Goal: Task Accomplishment & Management: Complete application form

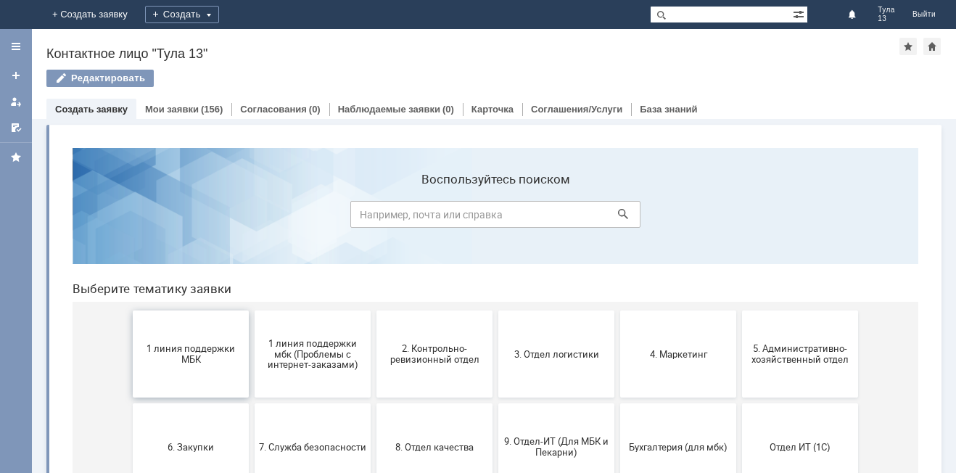
click at [191, 327] on button "1 линия поддержки МБК" at bounding box center [191, 353] width 116 height 87
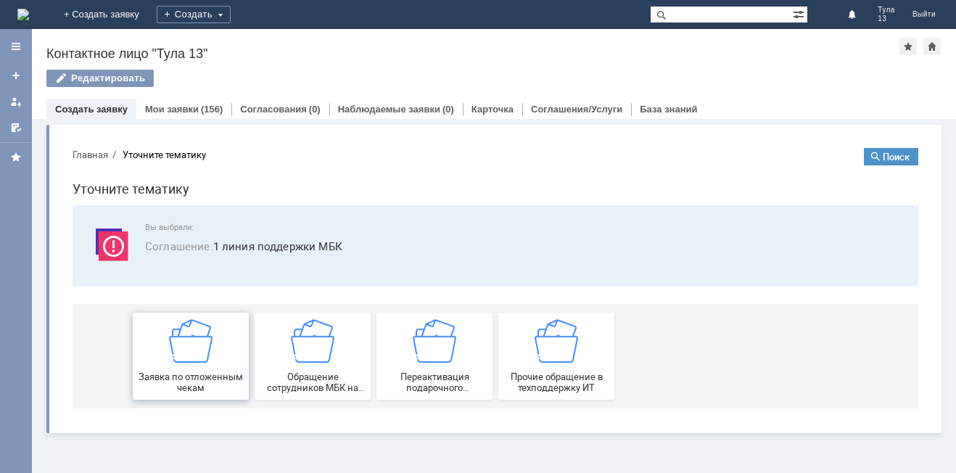
click at [192, 328] on img at bounding box center [191, 341] width 44 height 44
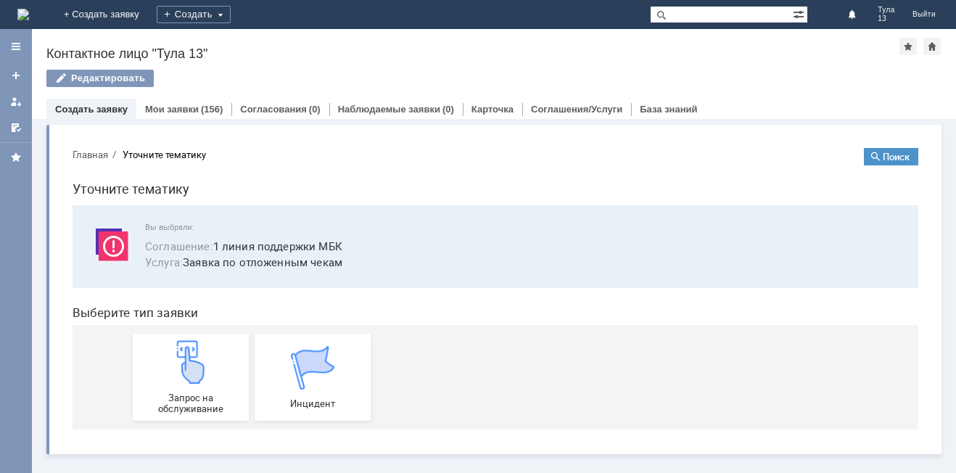
click at [192, 328] on div "Запрос на обслуживание Инцидент" at bounding box center [498, 377] width 731 height 104
click at [189, 362] on img at bounding box center [191, 362] width 44 height 44
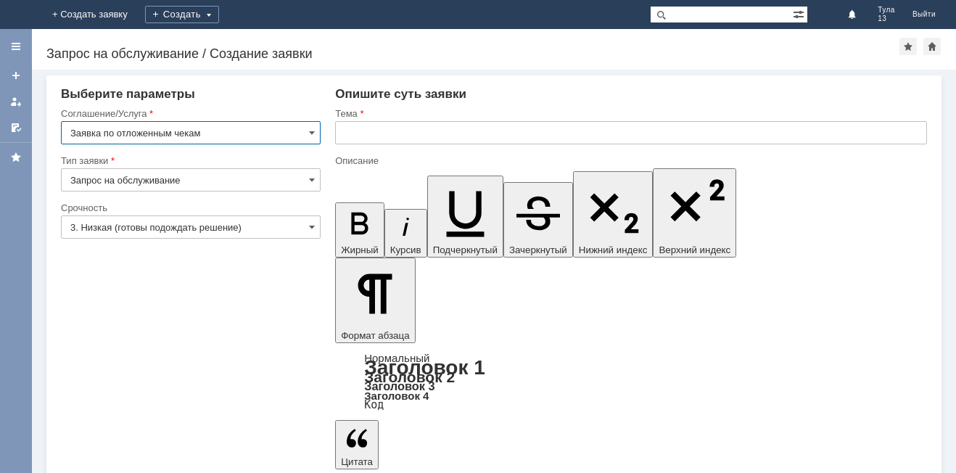
click at [376, 140] on input "text" at bounding box center [631, 132] width 592 height 23
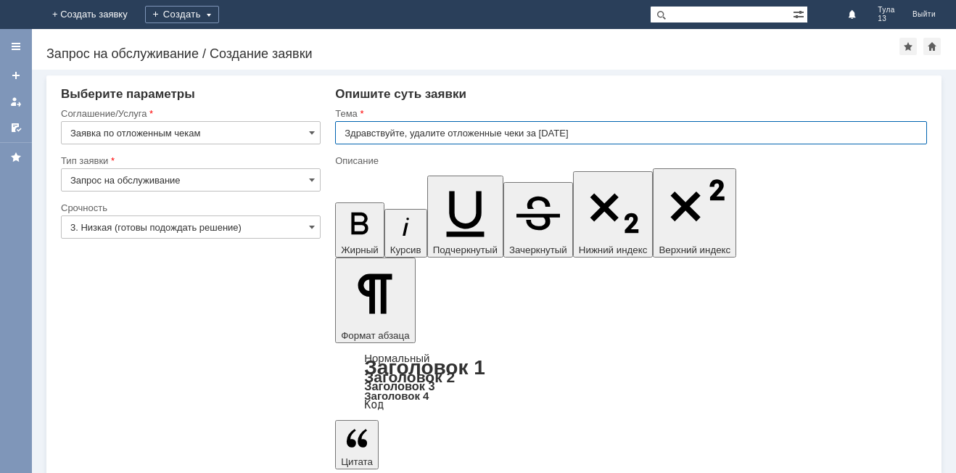
type input "Здравствуйте, удалите отложенные чеки за [DATE]"
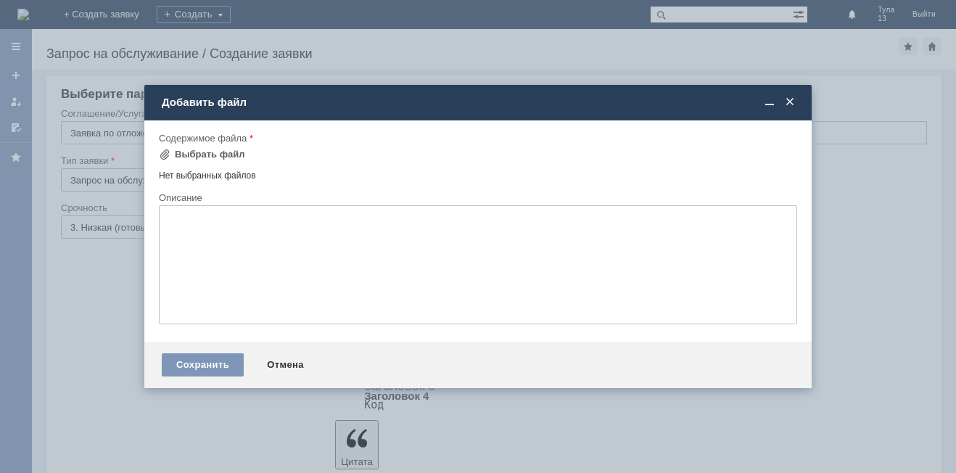
click at [785, 99] on span at bounding box center [790, 102] width 15 height 13
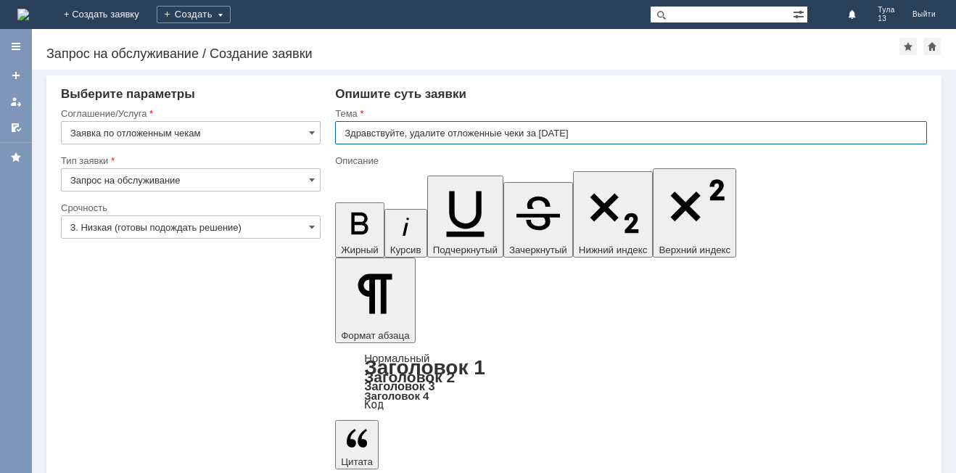
drag, startPoint x: 643, startPoint y: 143, endPoint x: 485, endPoint y: 134, distance: 158.4
click at [485, 134] on input "Здравствуйте, удалите отложенные чеки за [DATE]" at bounding box center [631, 132] width 592 height 23
drag, startPoint x: 574, startPoint y: 143, endPoint x: 341, endPoint y: 136, distance: 233.7
click at [341, 136] on input "Здравствуйте, удалите отложенные чеки за [DATE]" at bounding box center [631, 132] width 592 height 23
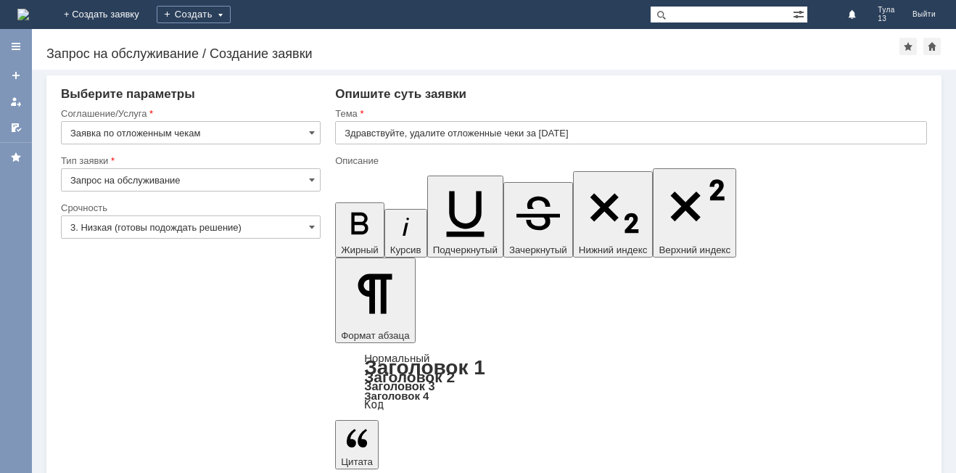
scroll to position [640, 5]
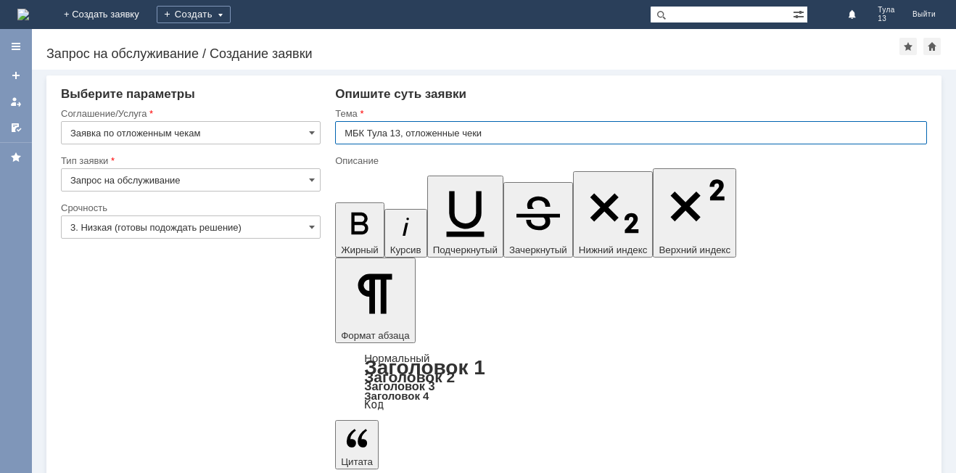
type input "МБК Тула 13, отложенные чеки"
drag, startPoint x: 388, startPoint y: 333, endPoint x: 369, endPoint y: 318, distance: 24.2
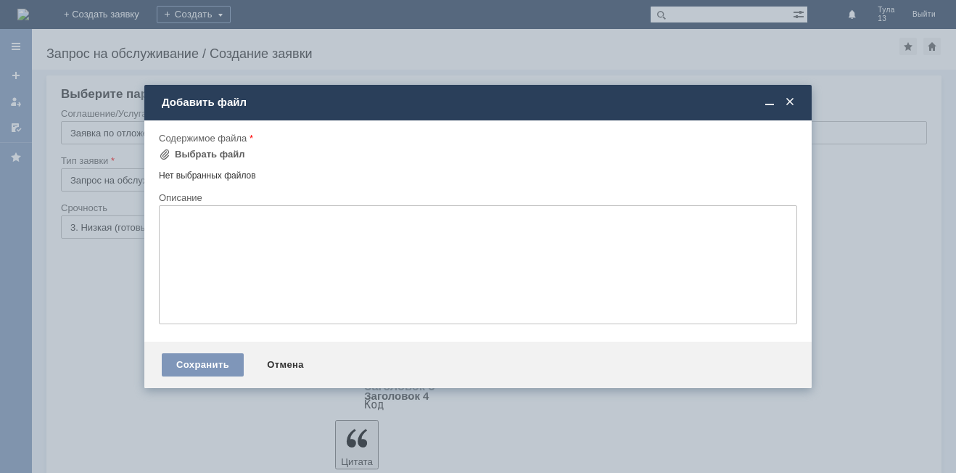
click at [245, 177] on div "Нет выбранных файлов" at bounding box center [478, 173] width 638 height 17
drag, startPoint x: 248, startPoint y: 258, endPoint x: 202, endPoint y: 160, distance: 108.4
click at [248, 235] on textarea at bounding box center [478, 264] width 638 height 119
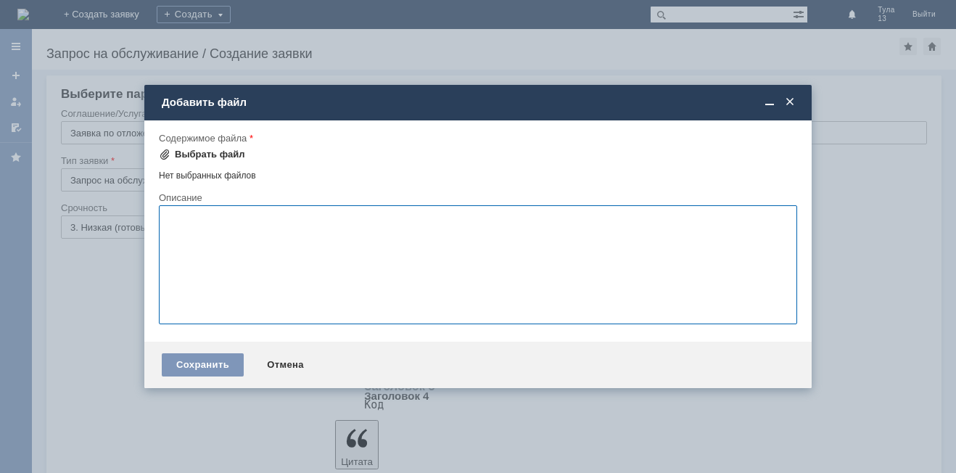
click at [195, 149] on div "Выбрать файл" at bounding box center [210, 155] width 70 height 12
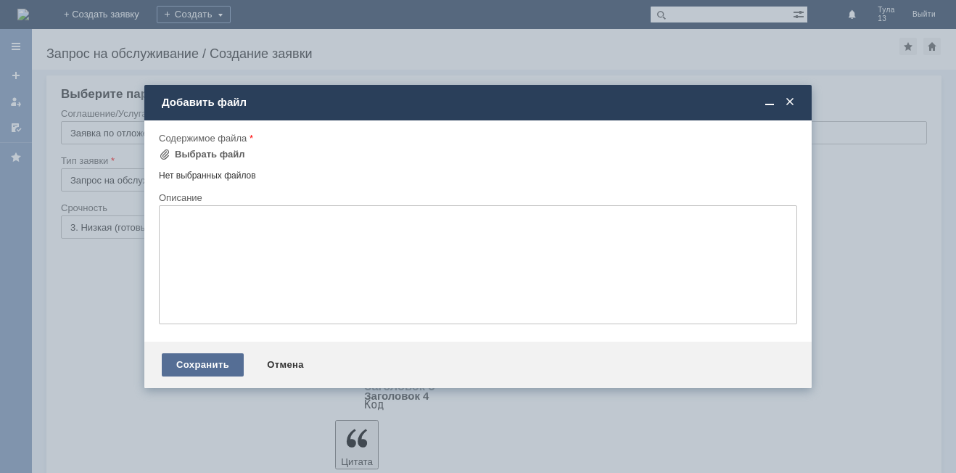
scroll to position [0, 0]
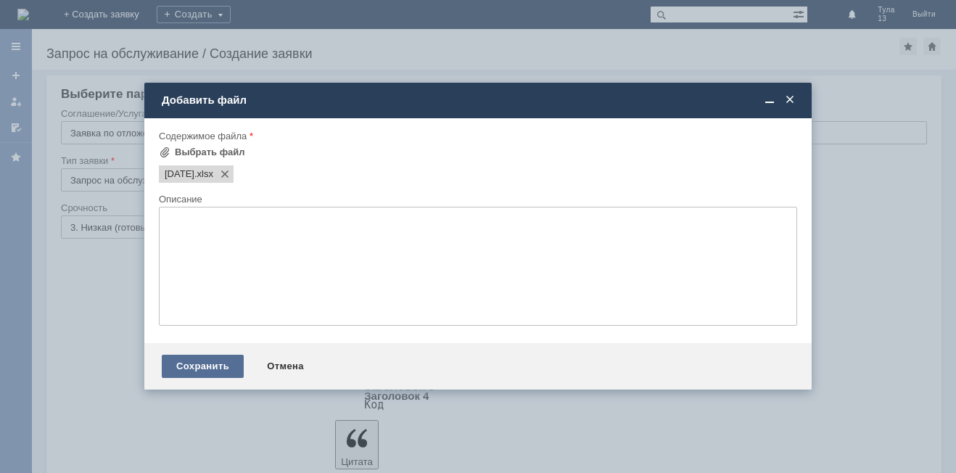
click at [209, 369] on div "Сохранить" at bounding box center [203, 366] width 82 height 23
